Goal: Information Seeking & Learning: Learn about a topic

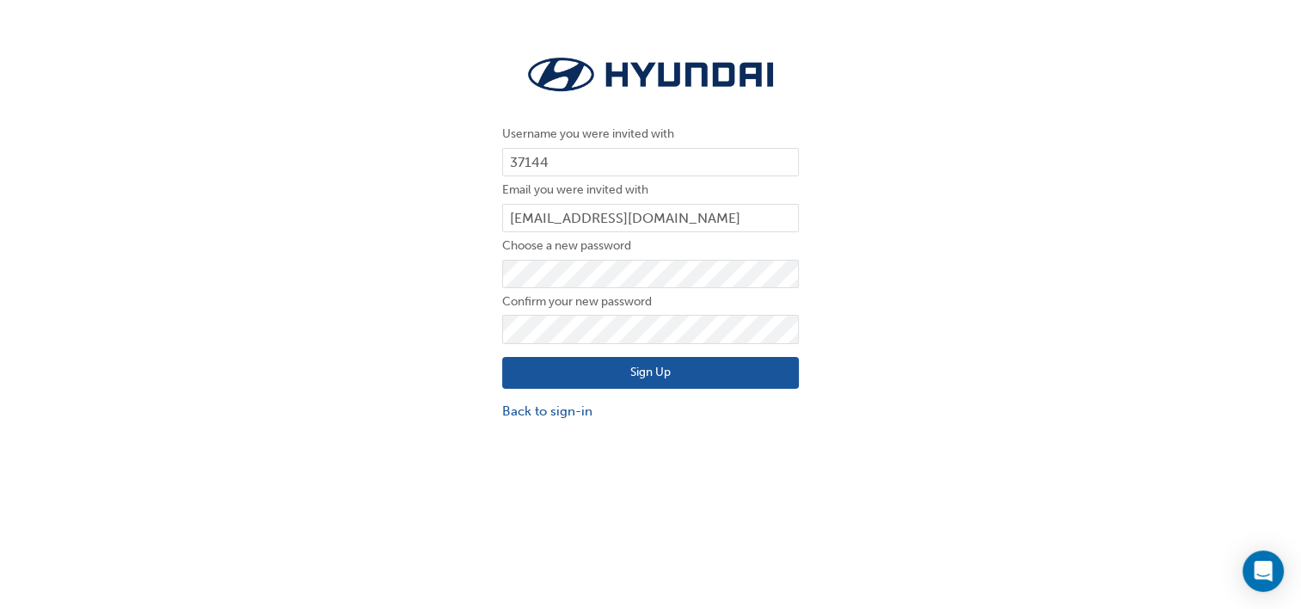
click at [622, 383] on button "Sign Up" at bounding box center [650, 373] width 297 height 33
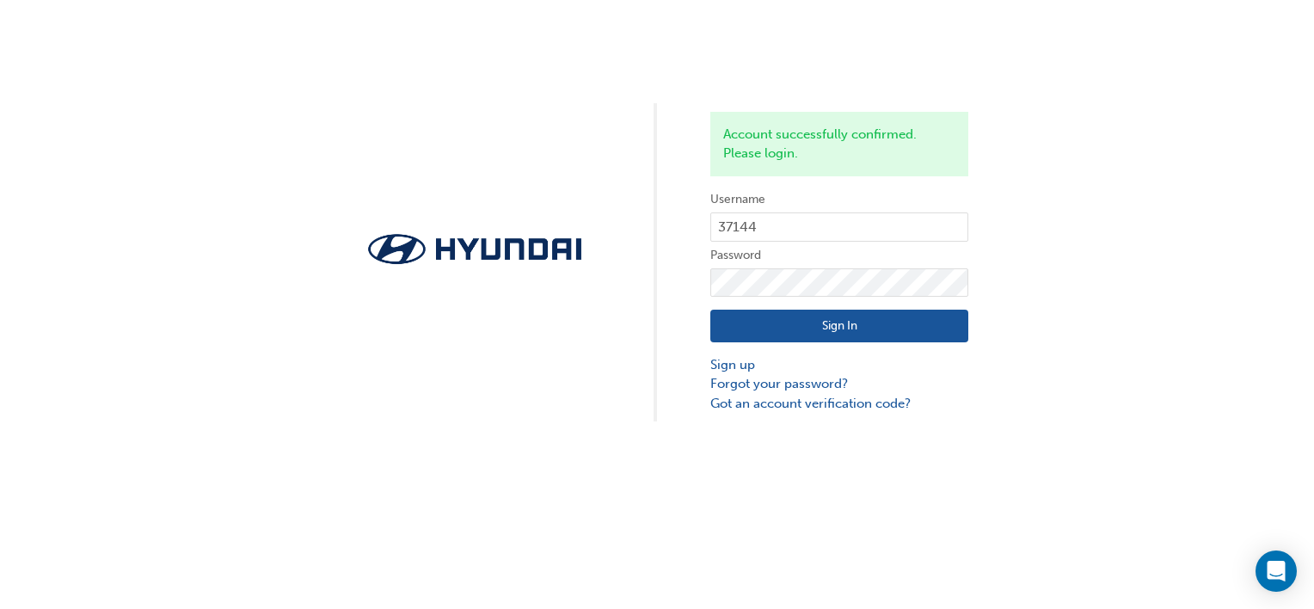
click at [839, 329] on button "Sign In" at bounding box center [840, 326] width 258 height 33
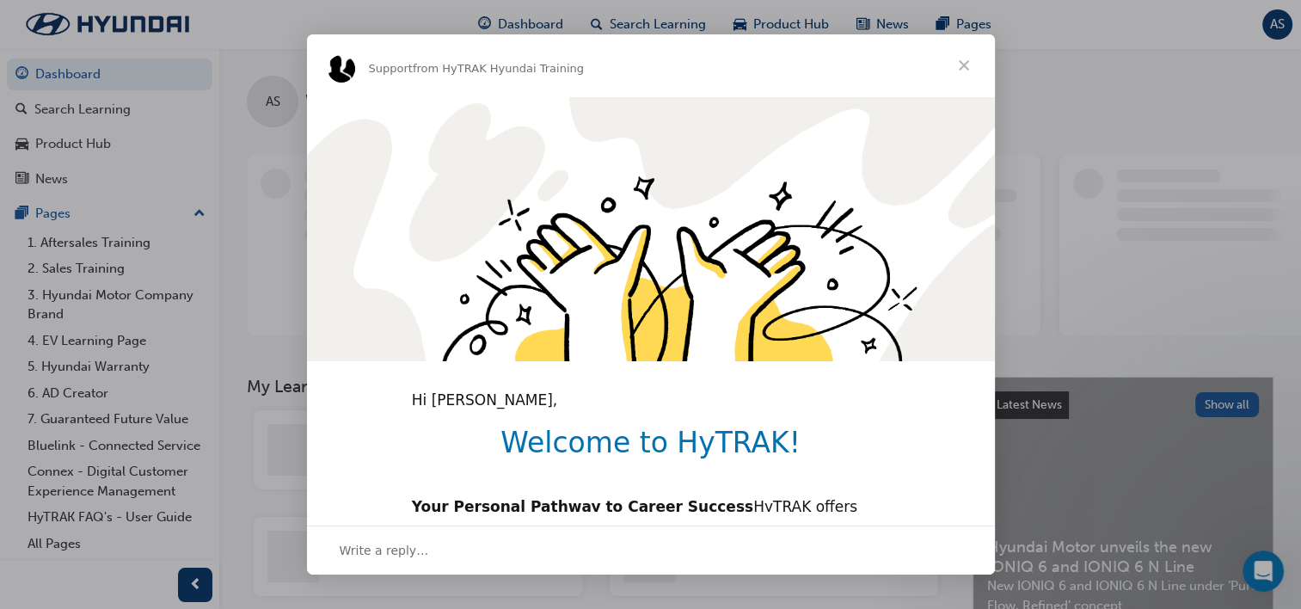
click at [959, 72] on span "Close" at bounding box center [964, 65] width 62 height 62
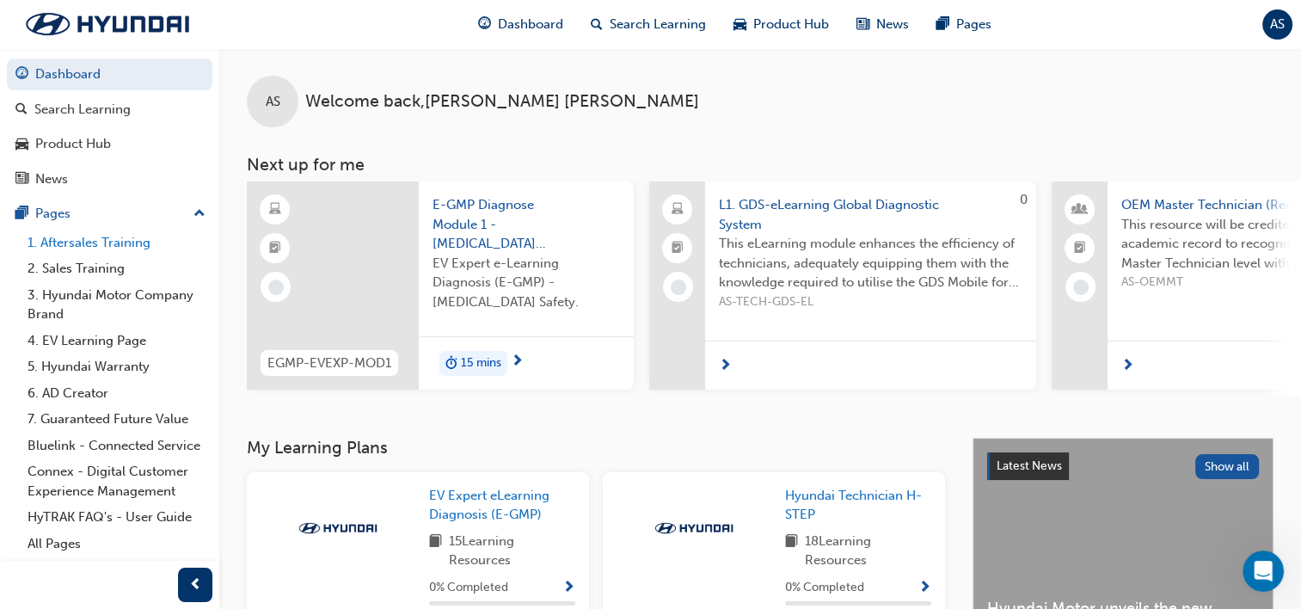
click at [96, 243] on link "1. Aftersales Training" at bounding box center [117, 243] width 192 height 27
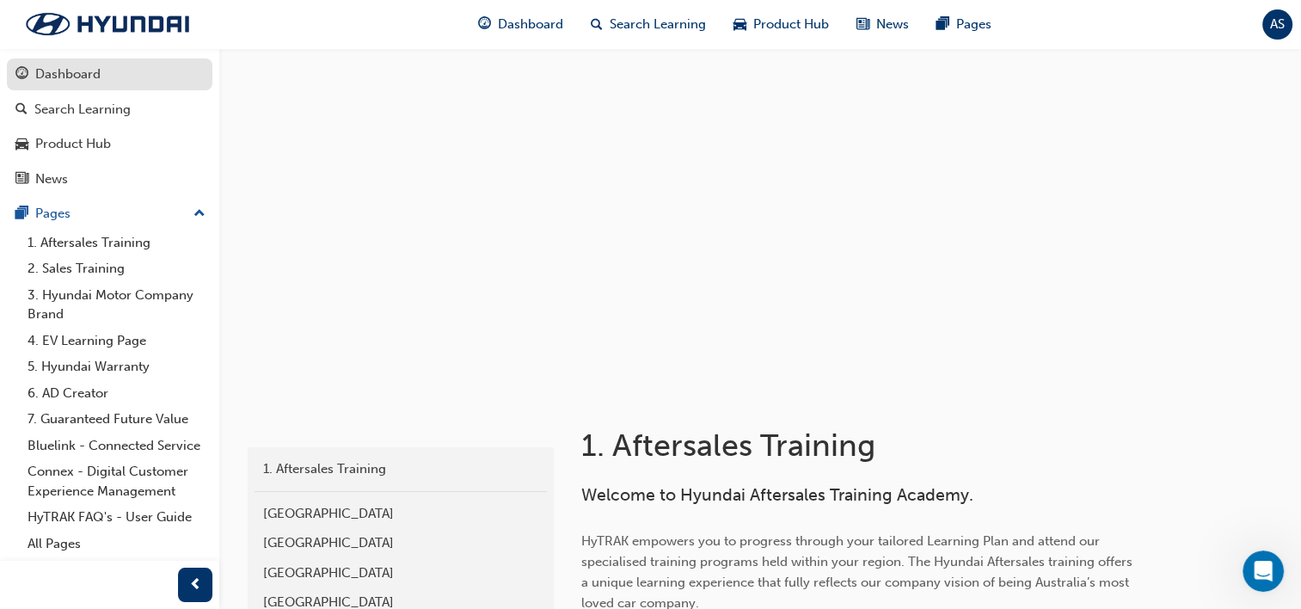
click at [78, 58] on link "Dashboard" at bounding box center [110, 74] width 206 height 32
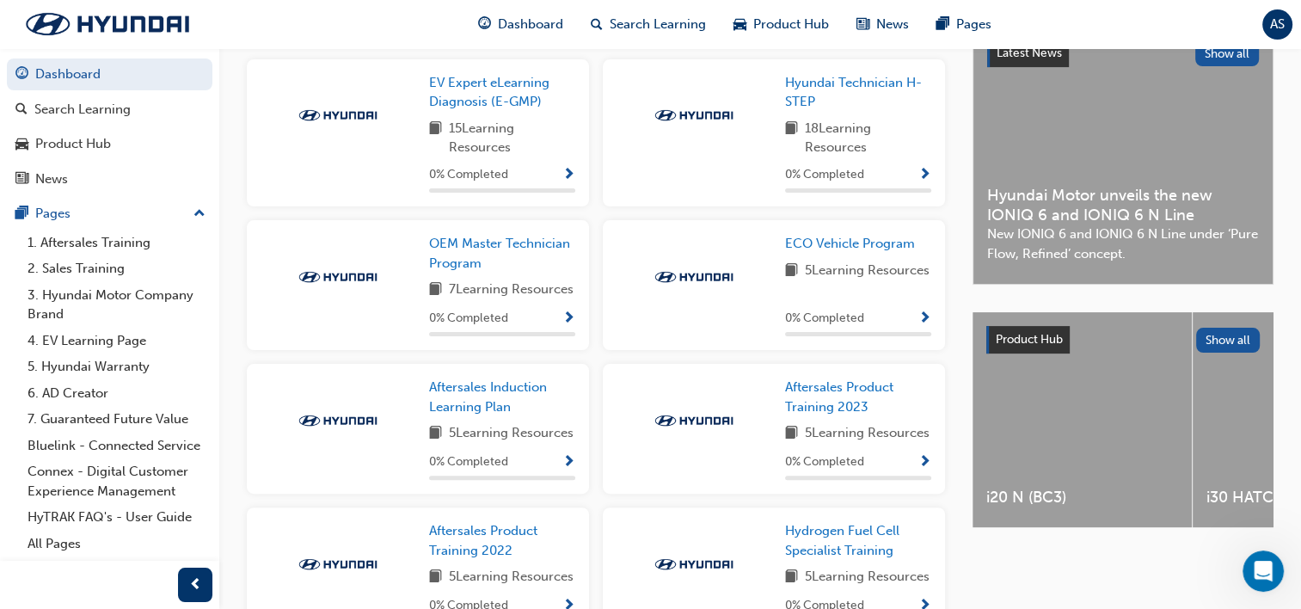
scroll to position [378, 0]
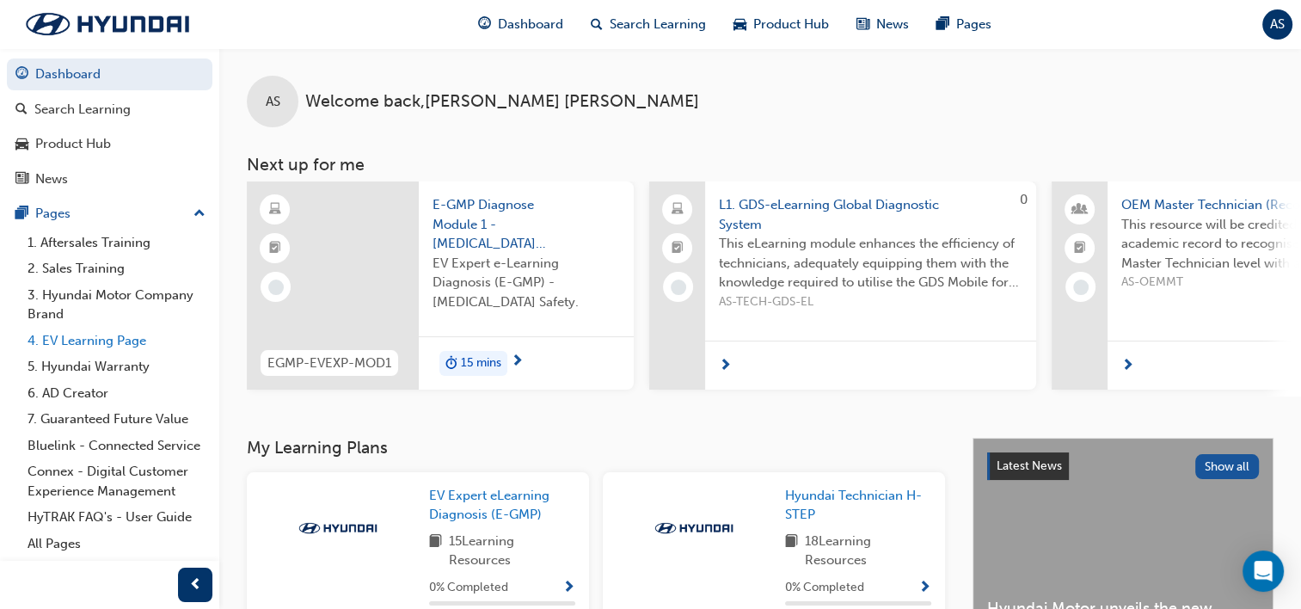
click at [93, 342] on link "4. EV Learning Page" at bounding box center [117, 341] width 192 height 27
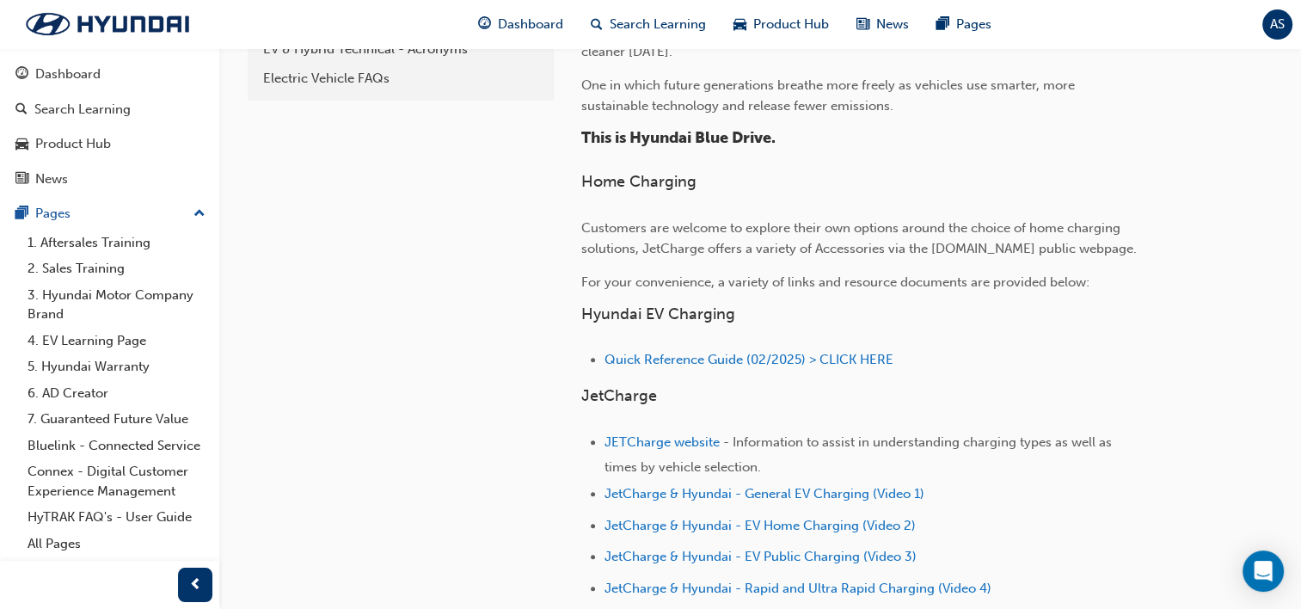
scroll to position [482, 0]
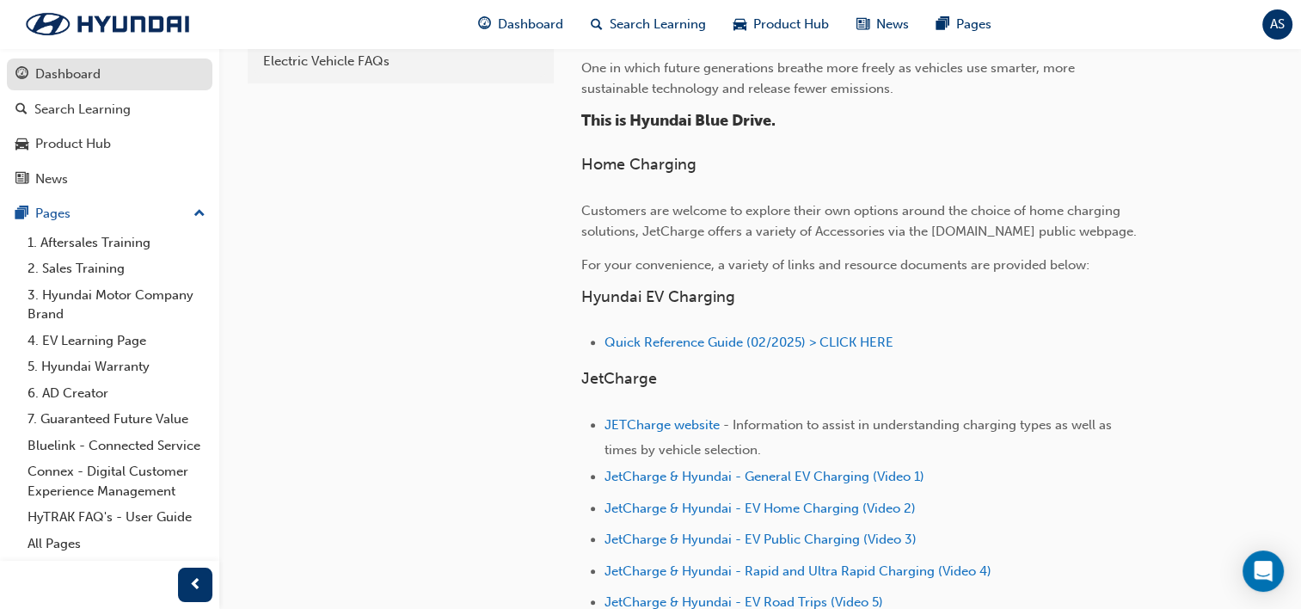
click at [73, 65] on div "Dashboard" at bounding box center [67, 75] width 65 height 20
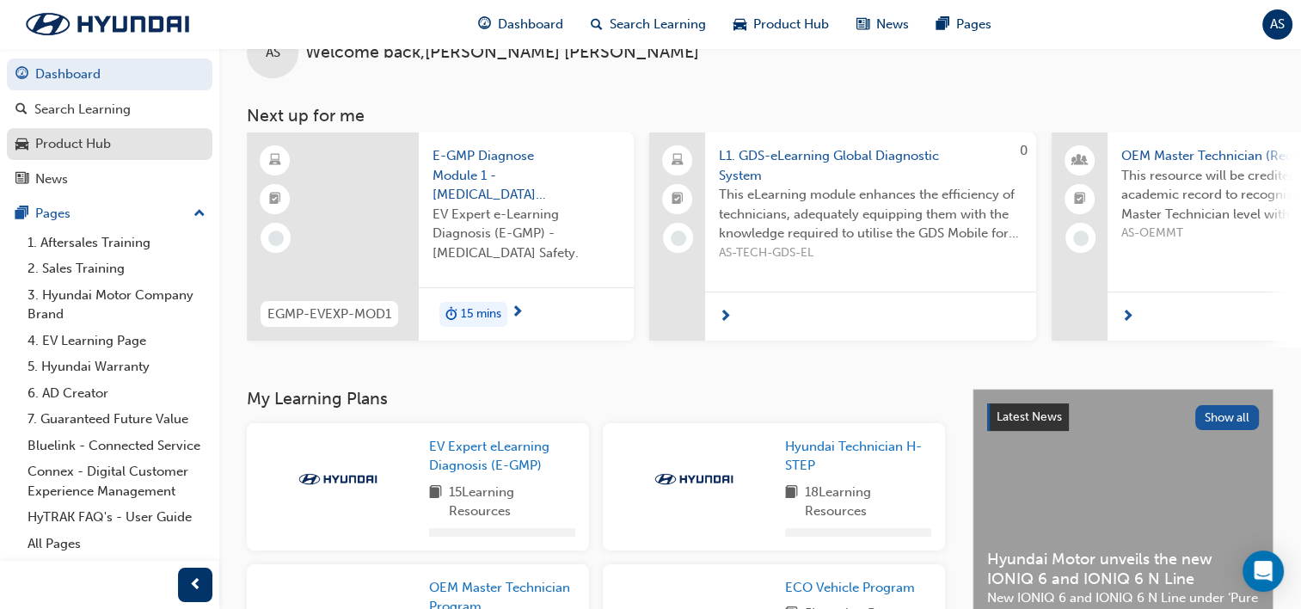
scroll to position [482, 0]
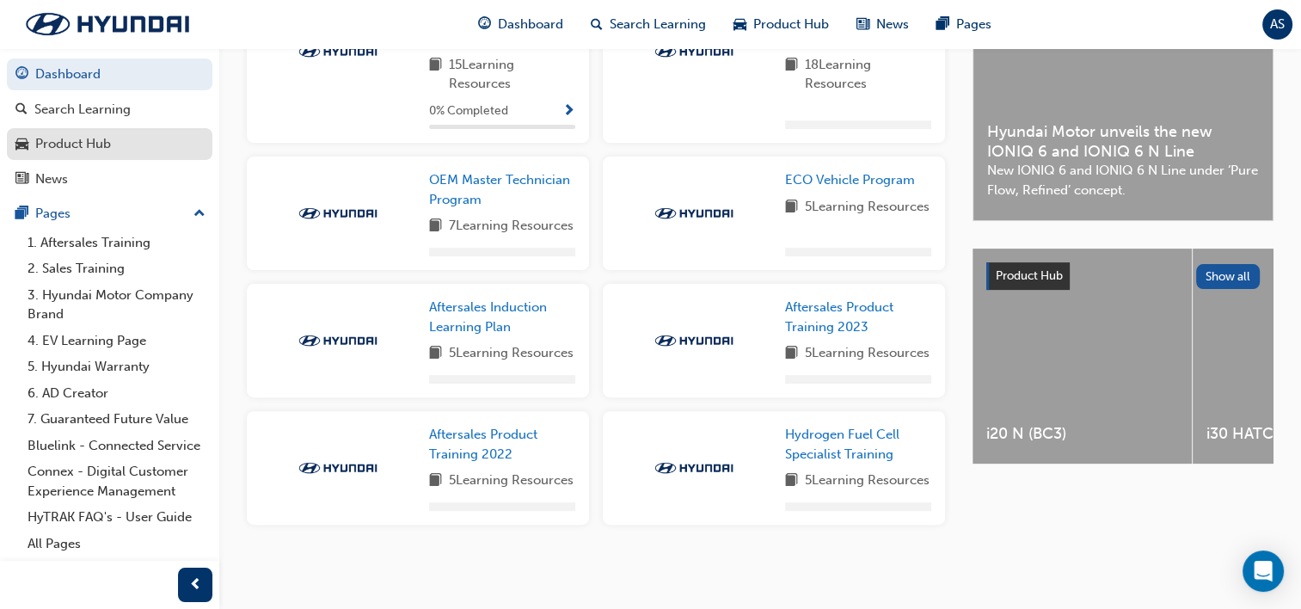
click at [77, 145] on div "Product Hub" at bounding box center [73, 144] width 76 height 20
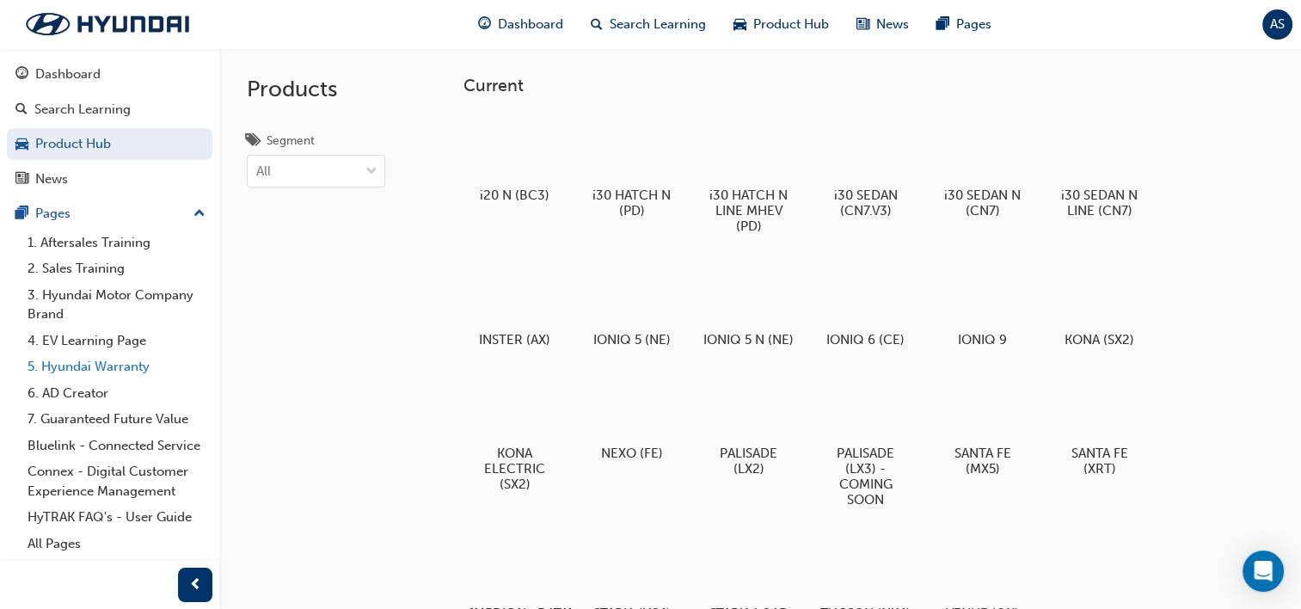
click at [100, 368] on link "5. Hyundai Warranty" at bounding box center [117, 367] width 192 height 27
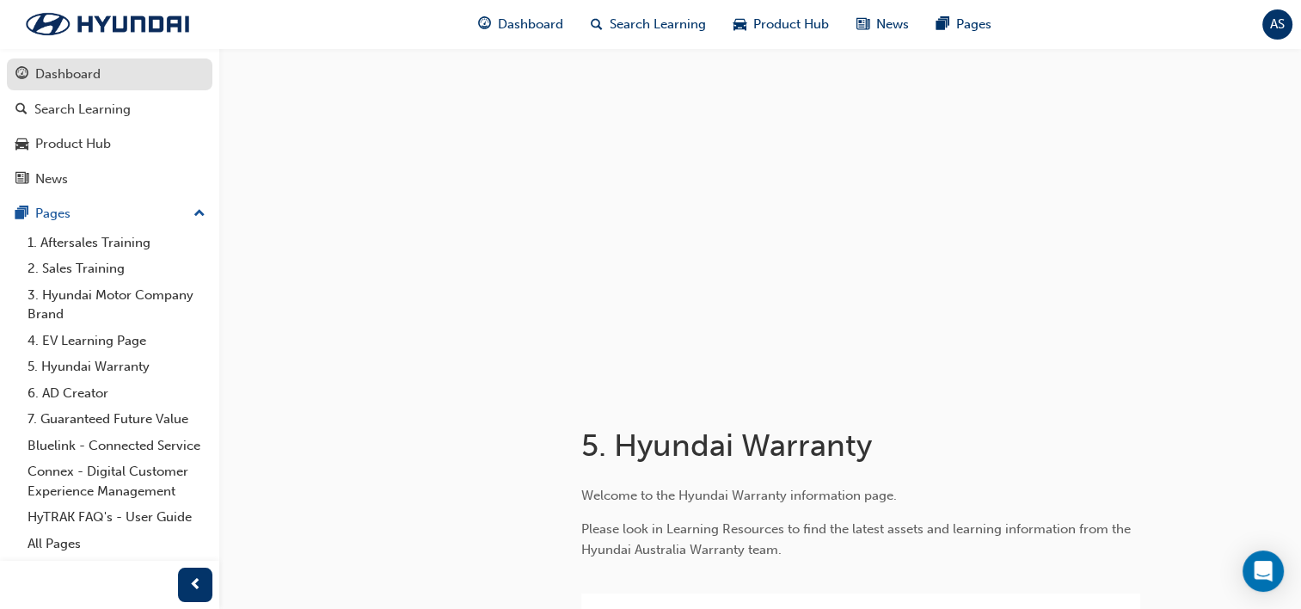
click at [79, 65] on div "Dashboard" at bounding box center [67, 75] width 65 height 20
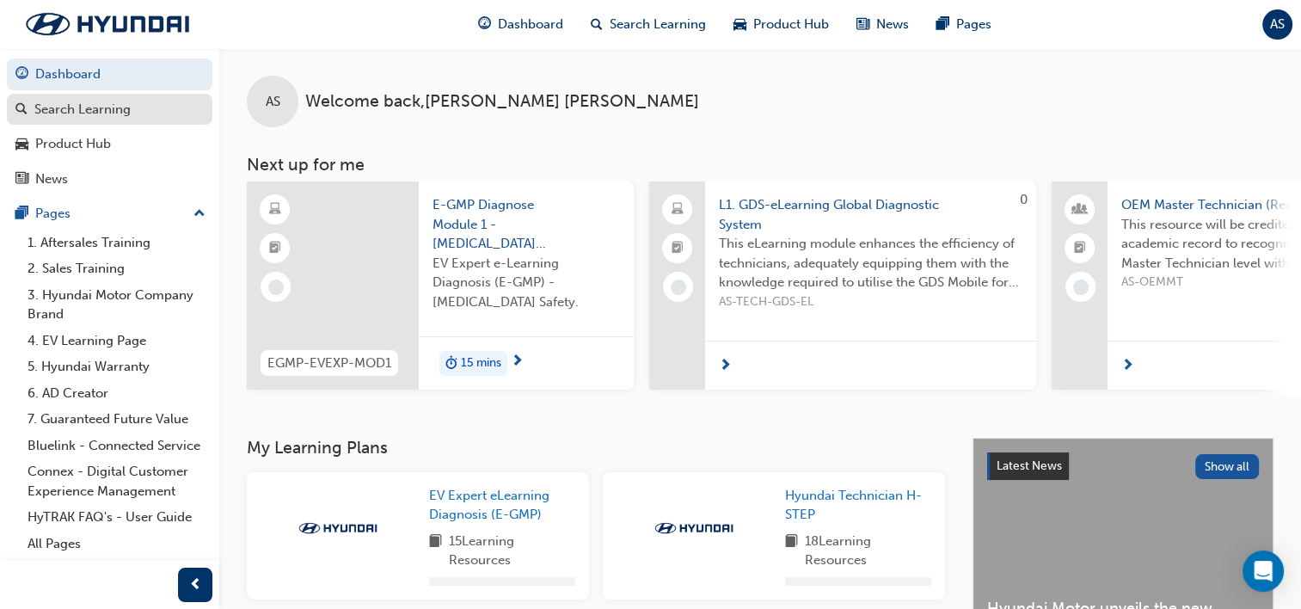
click at [100, 115] on div "Search Learning" at bounding box center [82, 110] width 96 height 20
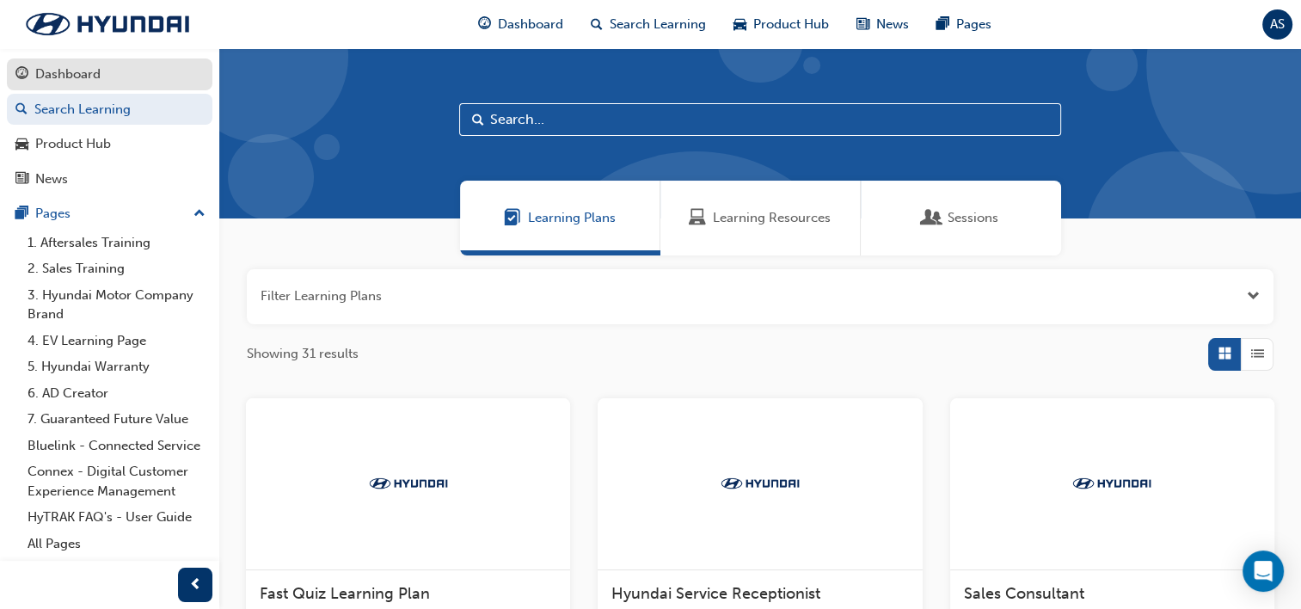
click at [74, 71] on div "Dashboard" at bounding box center [67, 75] width 65 height 20
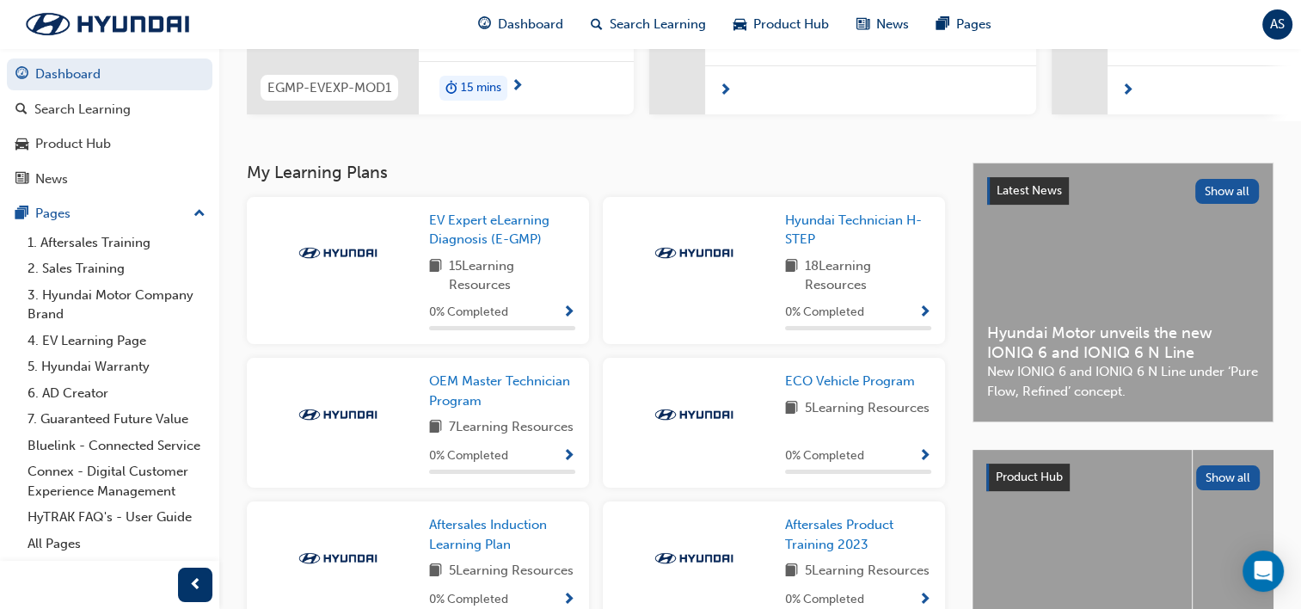
scroll to position [310, 0]
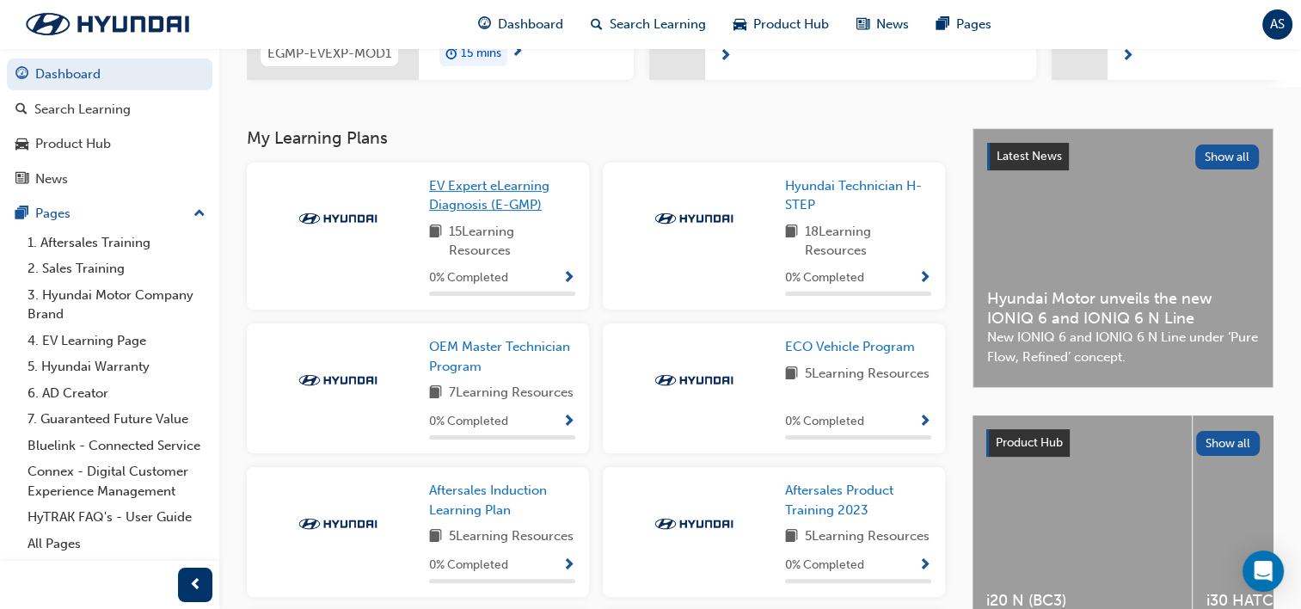
click at [503, 206] on span "EV Expert eLearning Diagnosis (E-GMP)" at bounding box center [489, 195] width 120 height 35
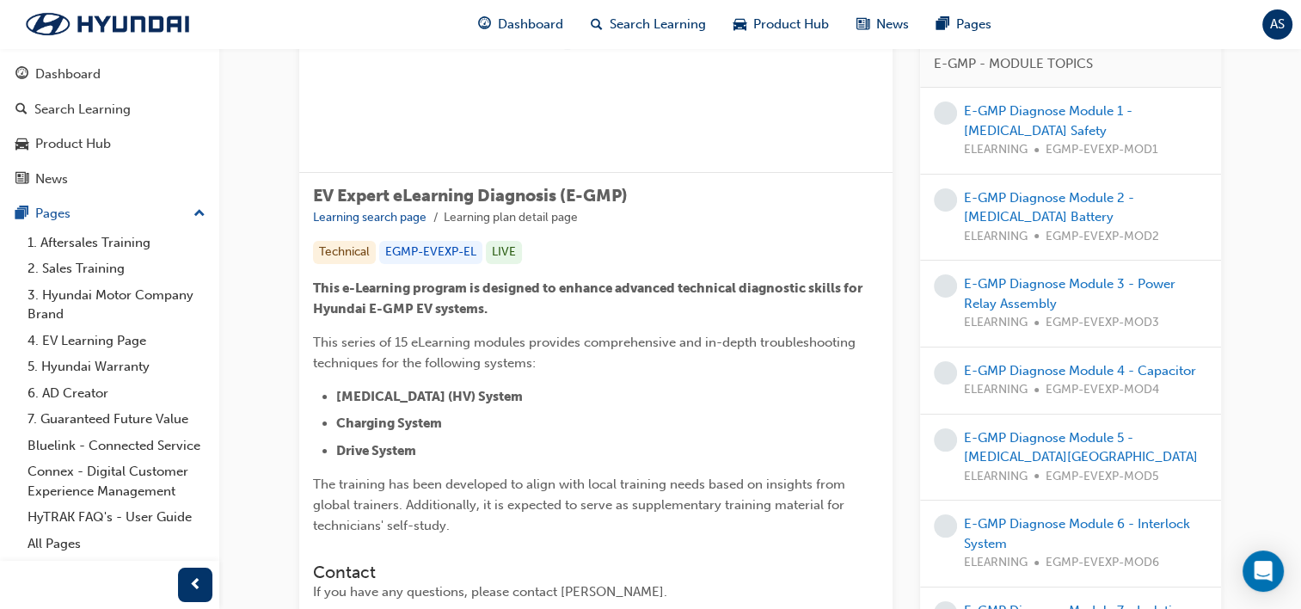
scroll to position [169, 0]
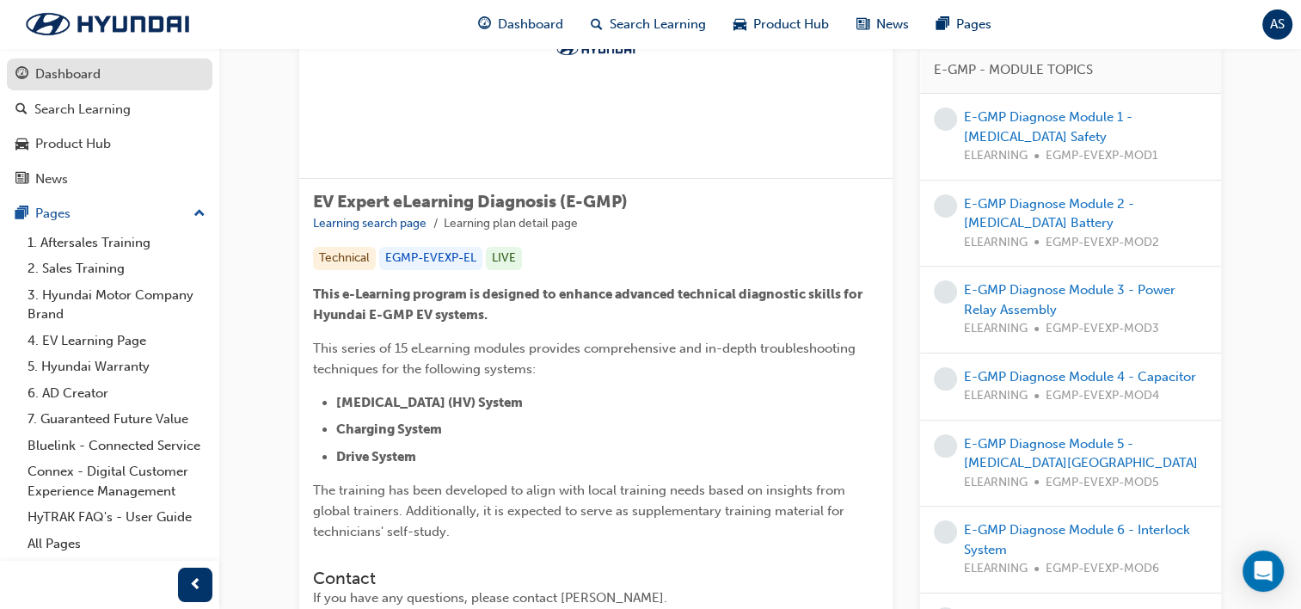
click at [86, 76] on div "Dashboard" at bounding box center [67, 75] width 65 height 20
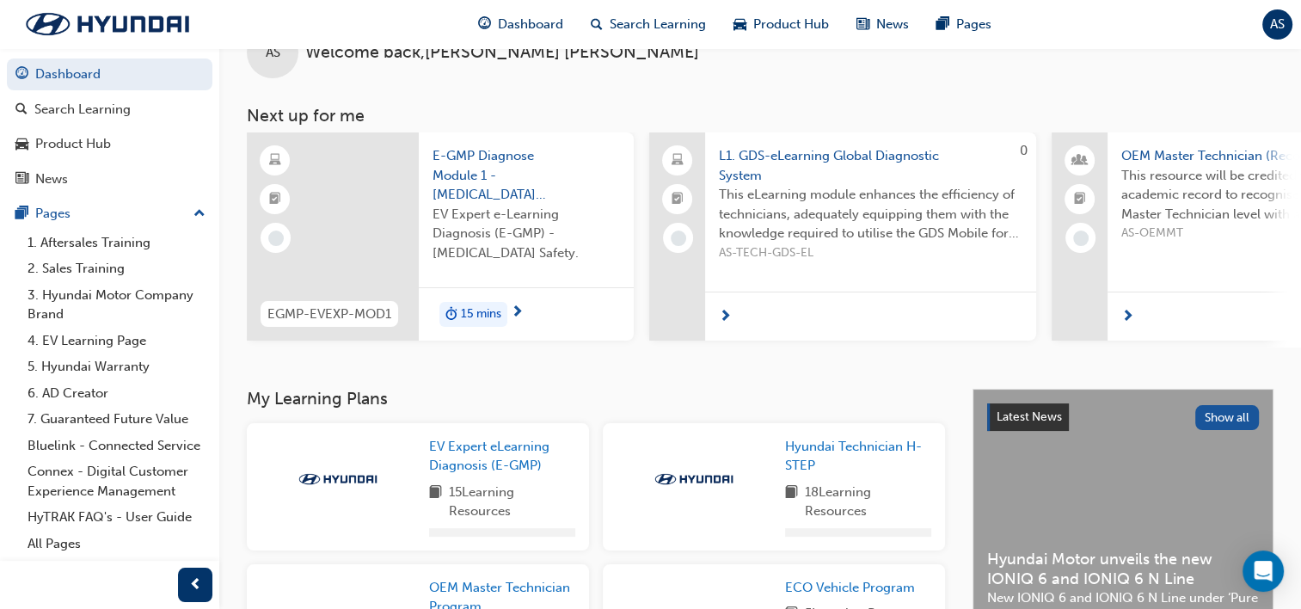
scroll to position [169, 0]
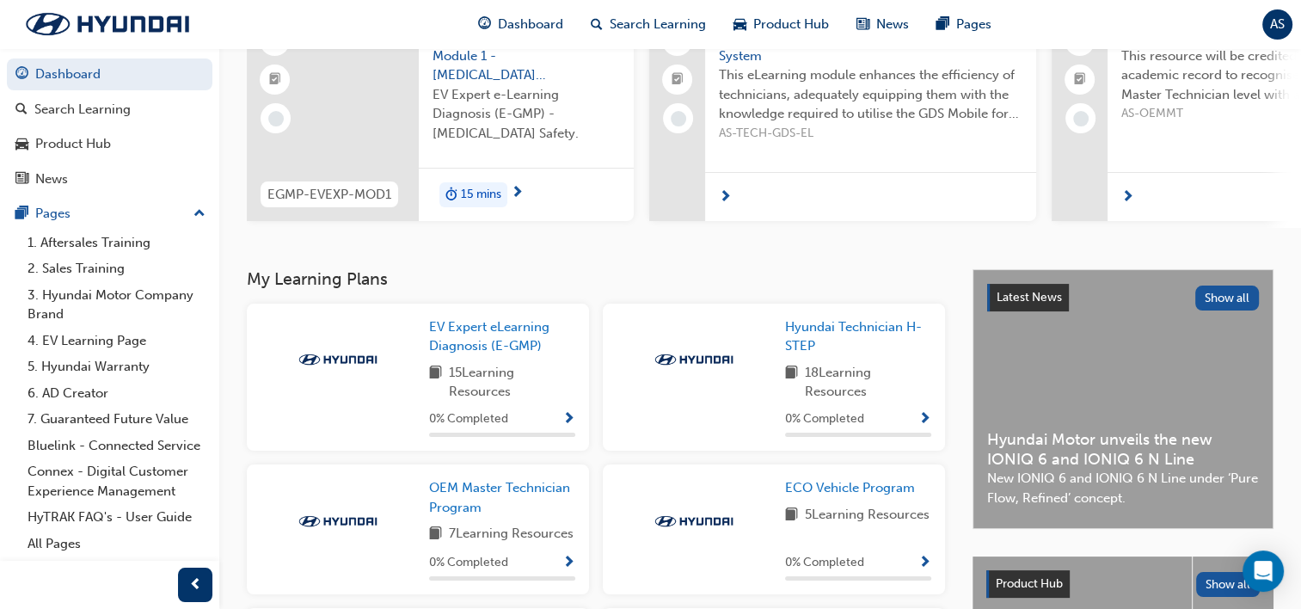
click at [741, 150] on div "L1. GDS-eLearning Global Diagnostic System This eLearning module enhances the e…" at bounding box center [870, 117] width 331 height 208
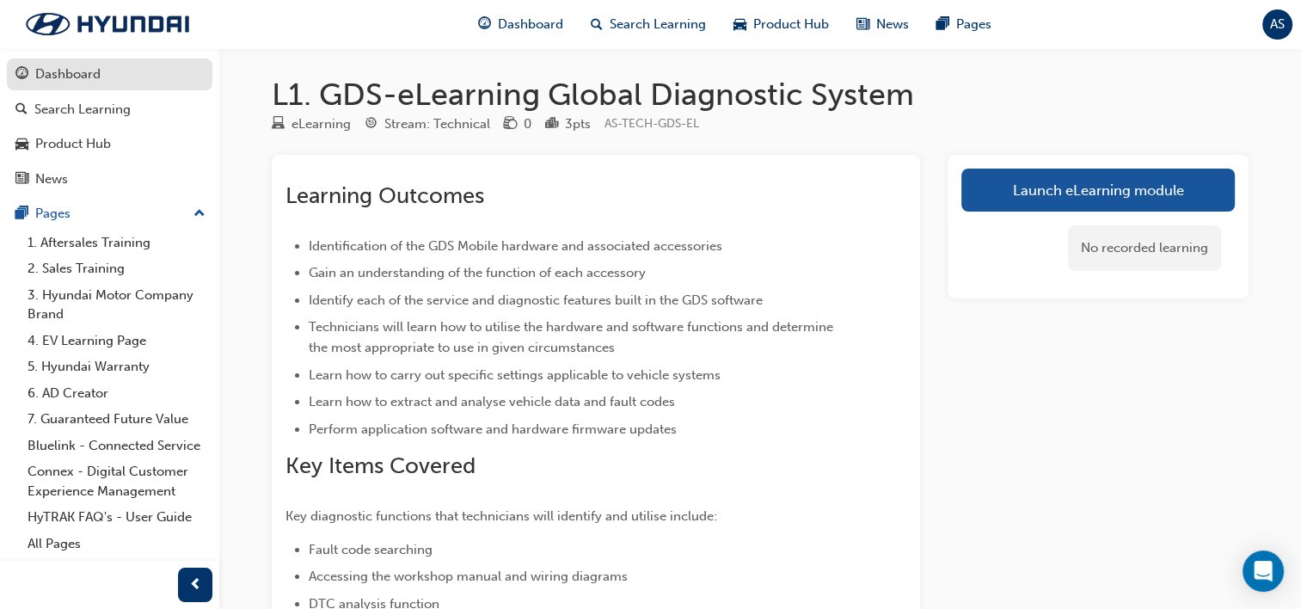
click at [52, 83] on div "Dashboard" at bounding box center [67, 75] width 65 height 20
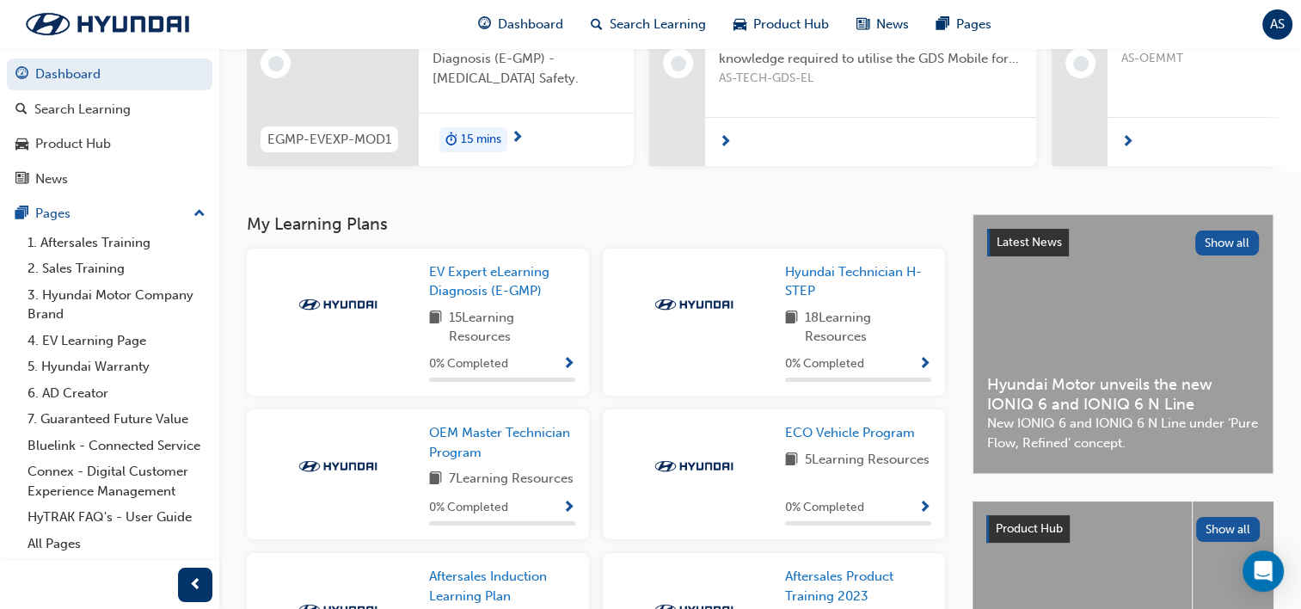
scroll to position [206, 0]
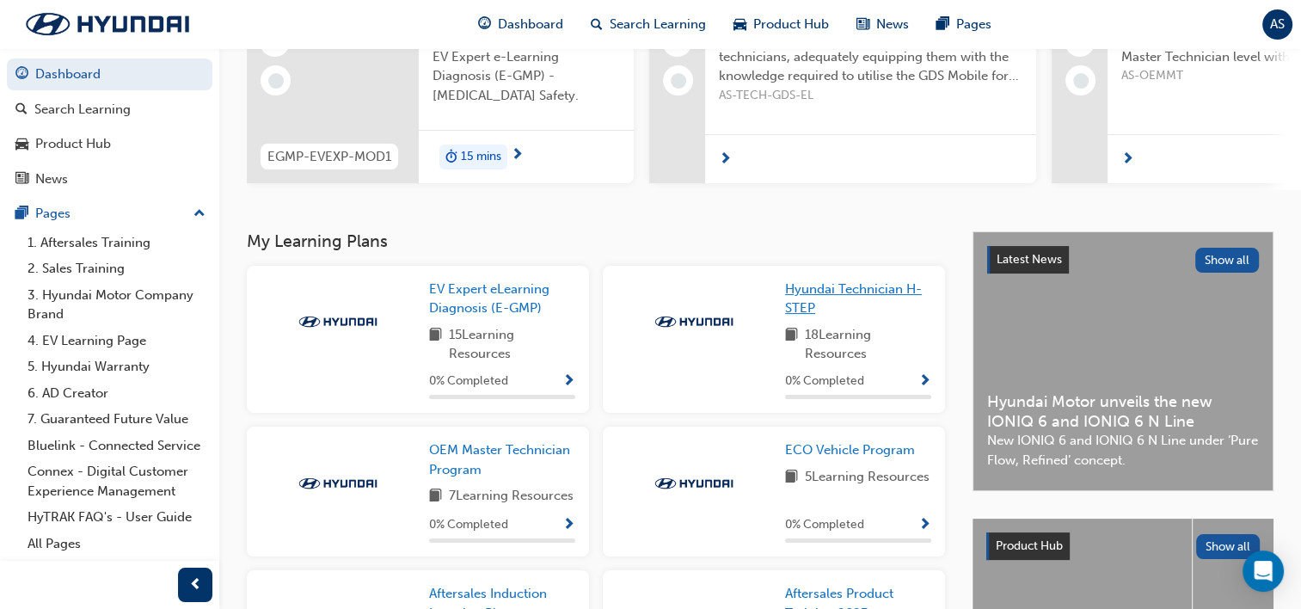
click at [827, 305] on link "Hyundai Technician H-STEP" at bounding box center [858, 299] width 146 height 39
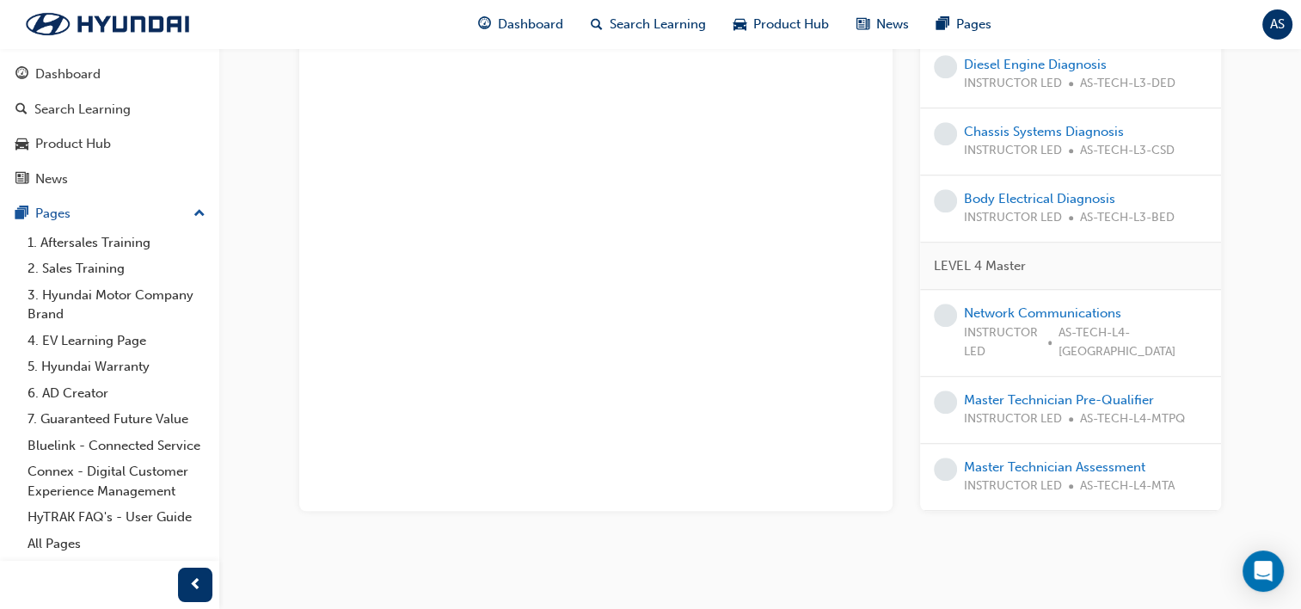
scroll to position [1184, 0]
click at [75, 340] on link "4. EV Learning Page" at bounding box center [117, 341] width 192 height 27
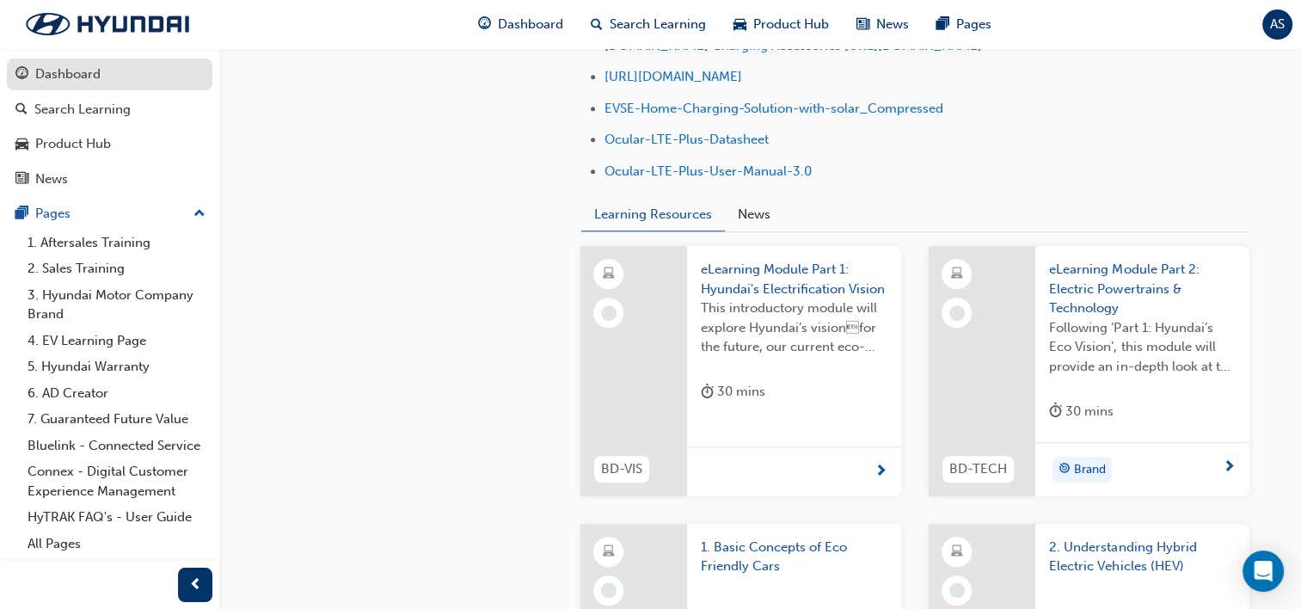
click at [70, 69] on div "Dashboard" at bounding box center [67, 75] width 65 height 20
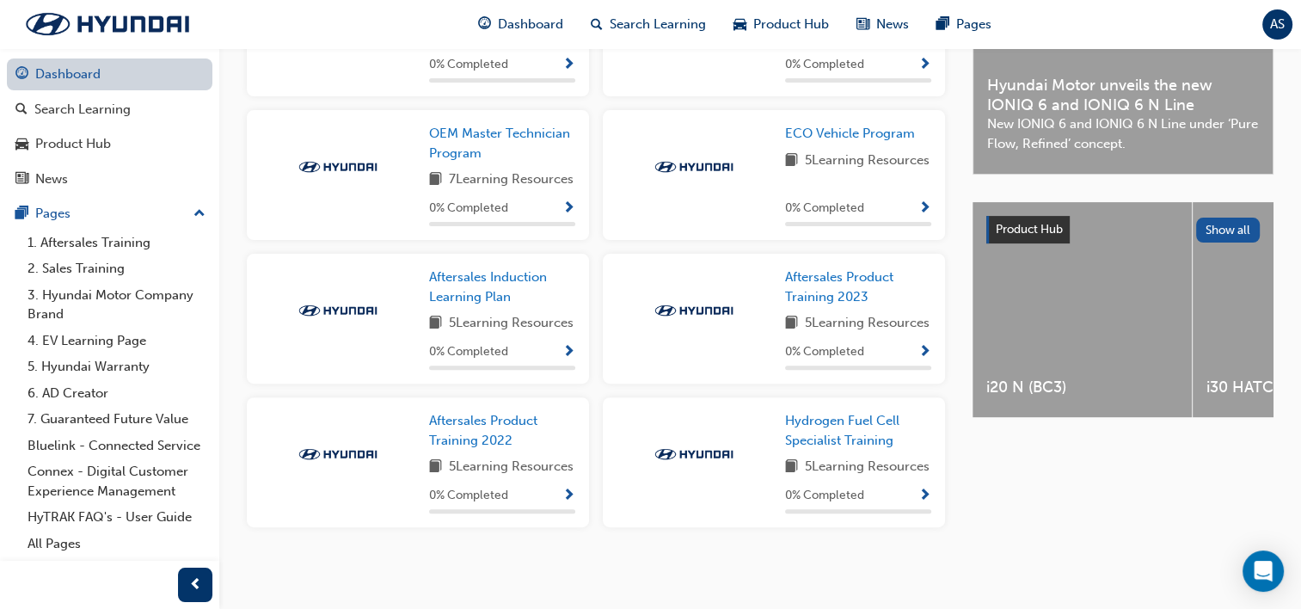
scroll to position [585, 0]
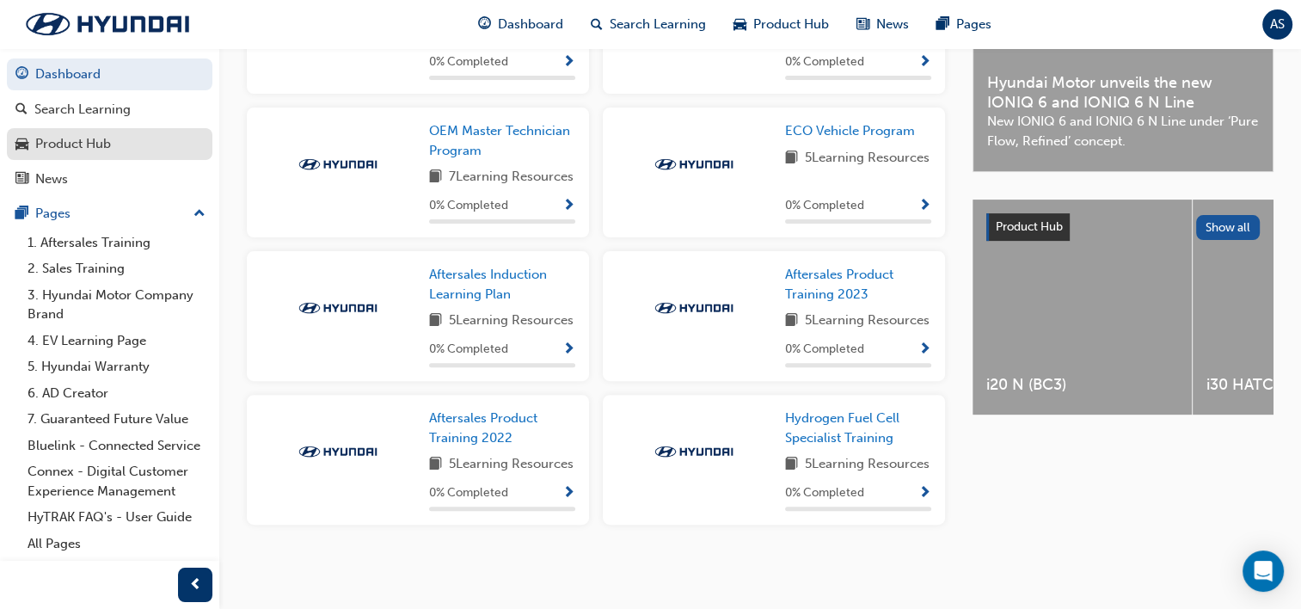
click at [78, 138] on div "Product Hub" at bounding box center [73, 144] width 76 height 20
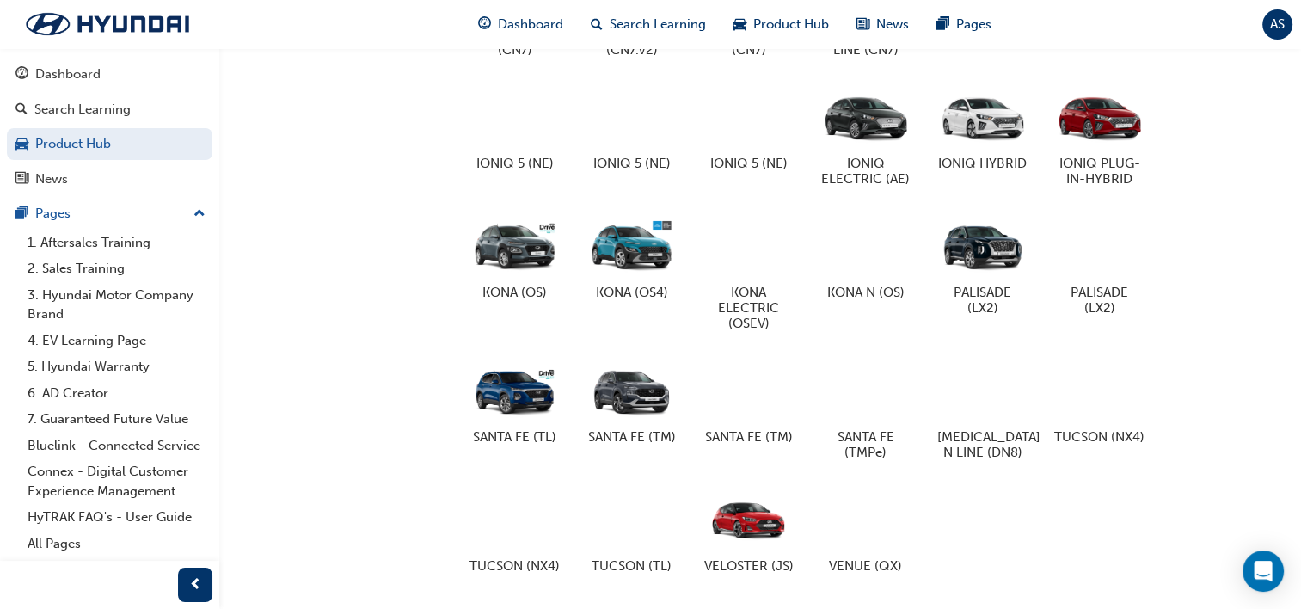
scroll to position [929, 0]
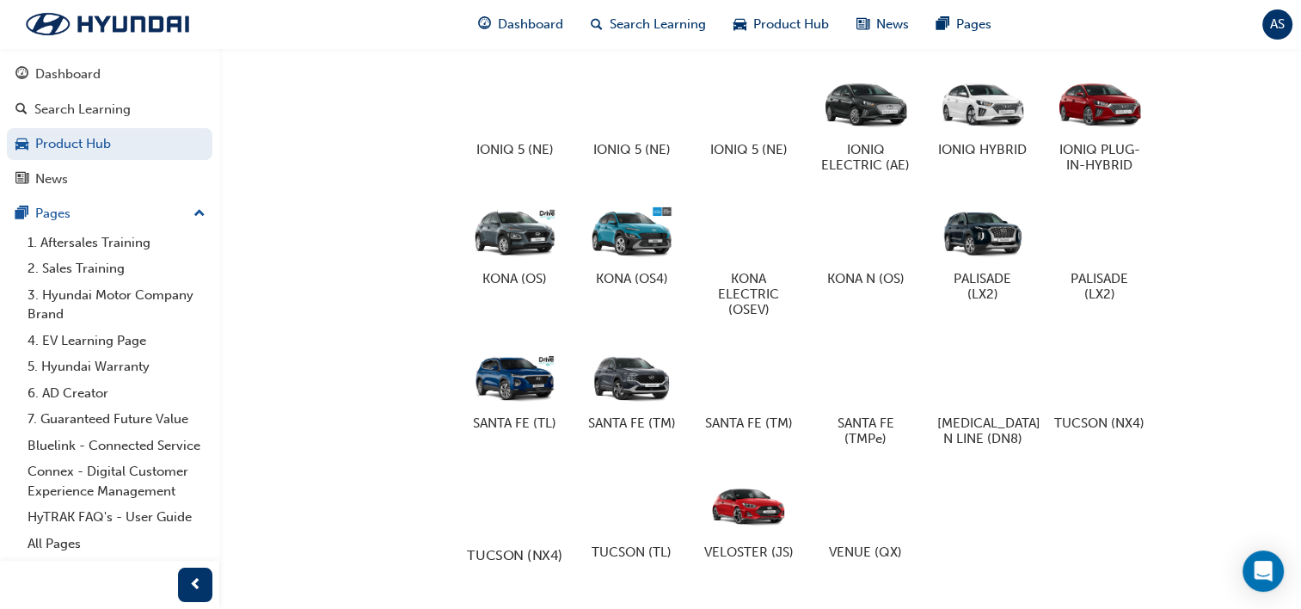
click at [517, 534] on div at bounding box center [514, 505] width 95 height 68
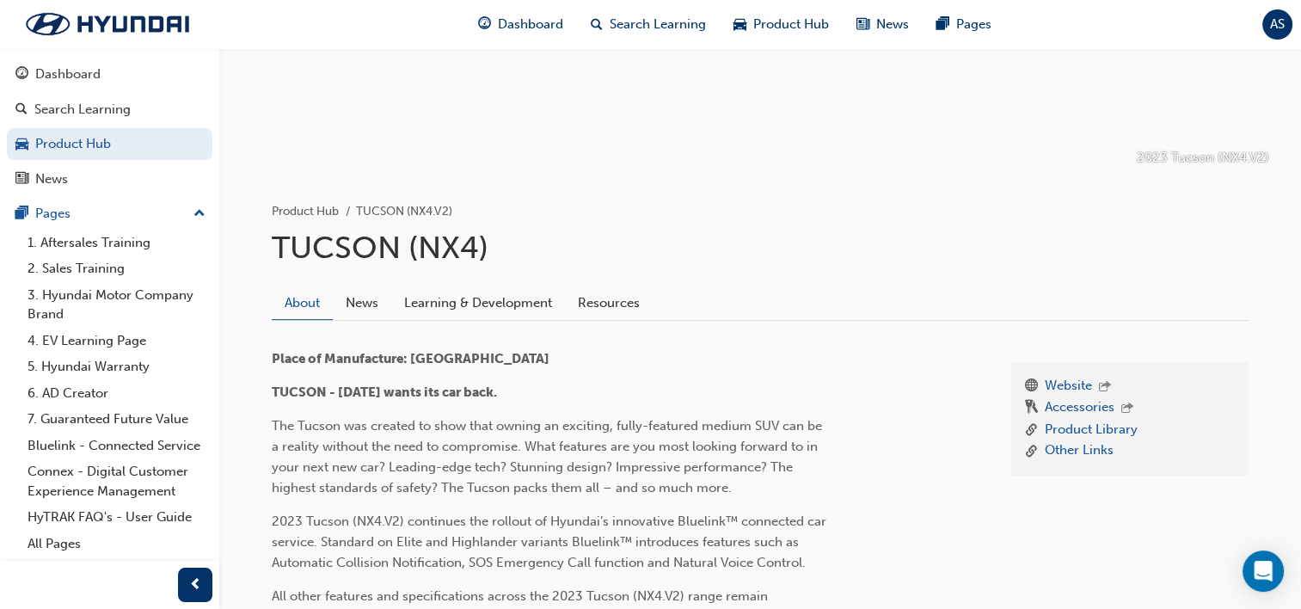
scroll to position [220, 0]
click at [491, 303] on link "Learning & Development" at bounding box center [478, 301] width 174 height 33
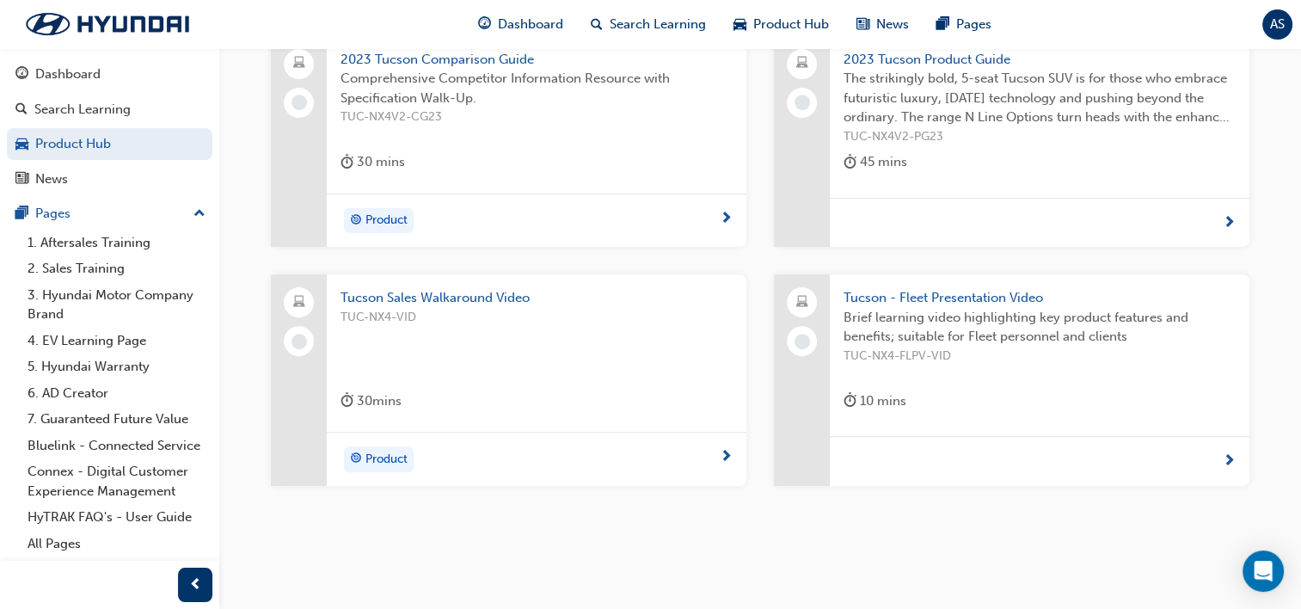
scroll to position [519, 0]
click at [71, 78] on div "Dashboard" at bounding box center [67, 75] width 65 height 20
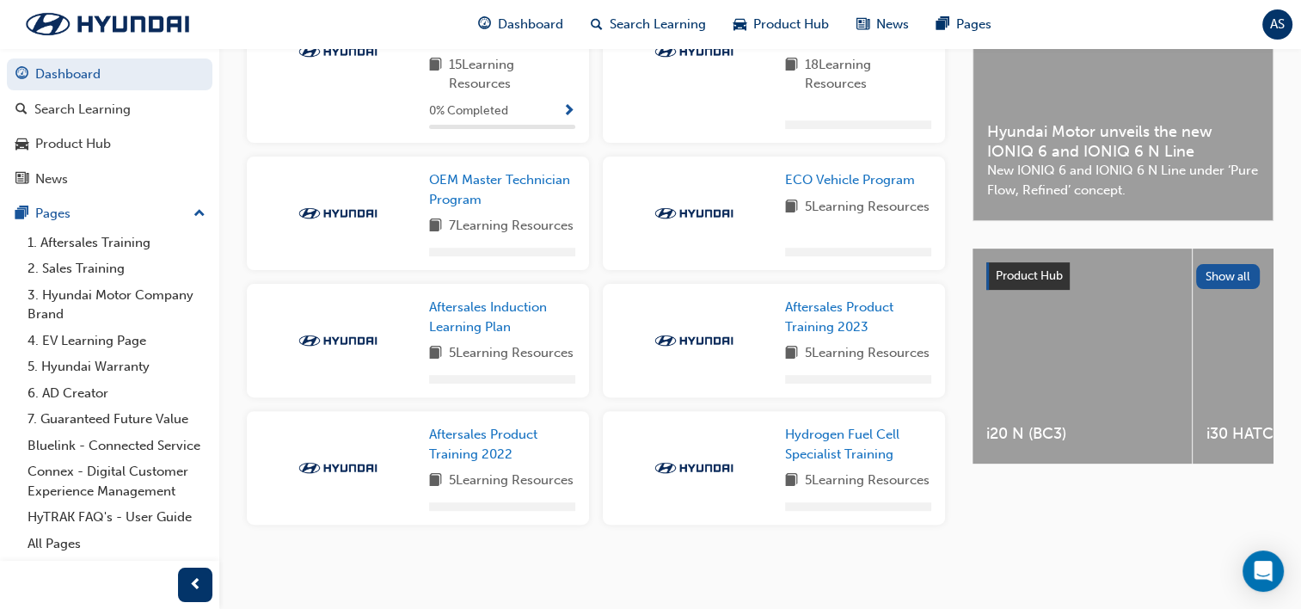
scroll to position [519, 0]
